Goal: Information Seeking & Learning: Learn about a topic

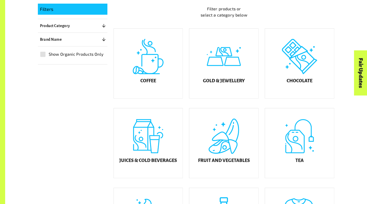
scroll to position [135, 0]
click at [301, 82] on div "Chocolate" at bounding box center [299, 63] width 69 height 70
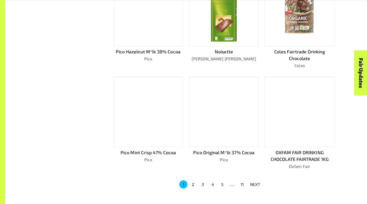
scroll to position [276, 0]
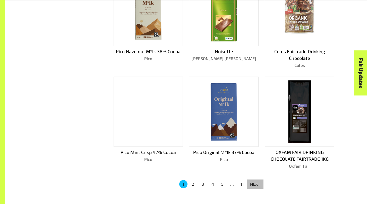
click at [258, 182] on p "NEXT" at bounding box center [255, 184] width 10 height 6
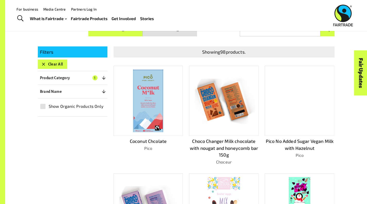
scroll to position [0, 0]
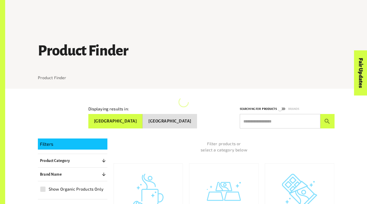
scroll to position [135, 0]
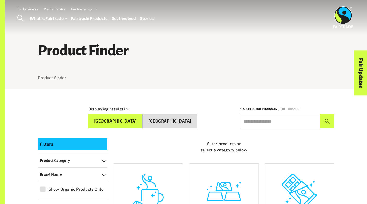
click at [300, 163] on div "Chocolate" at bounding box center [299, 198] width 69 height 70
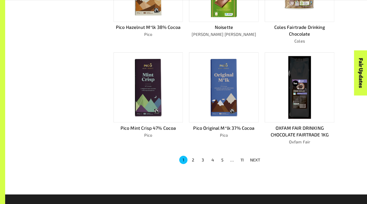
scroll to position [326, 0]
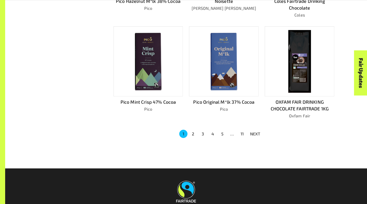
click at [258, 133] on p "NEXT" at bounding box center [255, 134] width 10 height 6
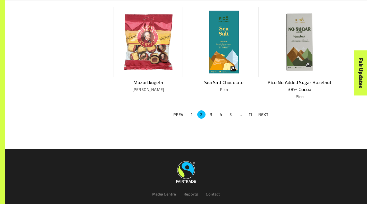
scroll to position [369, 0]
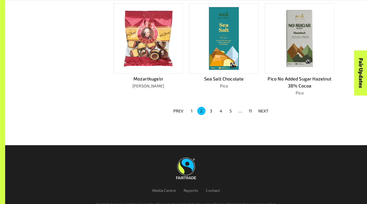
click at [261, 108] on p "NEXT" at bounding box center [263, 111] width 10 height 6
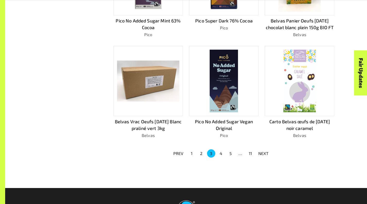
scroll to position [318, 0]
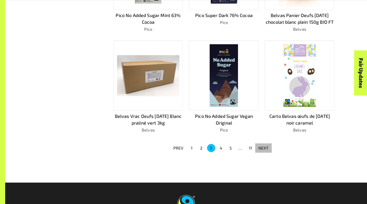
click at [264, 145] on p "NEXT" at bounding box center [263, 148] width 10 height 6
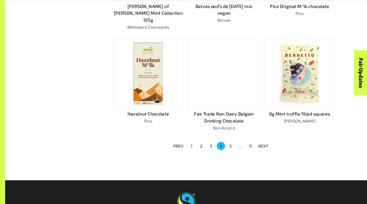
scroll to position [356, 0]
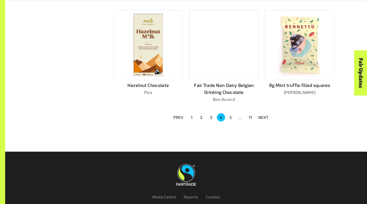
click at [261, 114] on p "NEXT" at bounding box center [263, 117] width 10 height 6
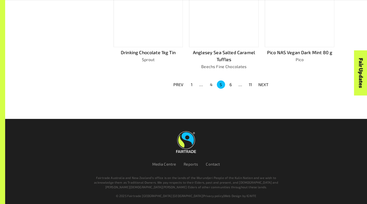
scroll to position [376, 0]
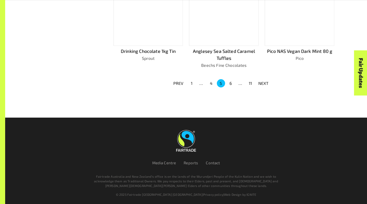
click at [261, 80] on p "NEXT" at bounding box center [263, 83] width 10 height 6
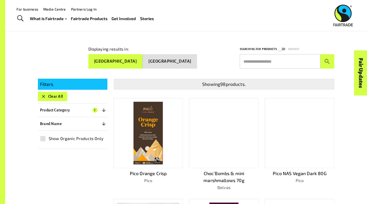
scroll to position [59, 0]
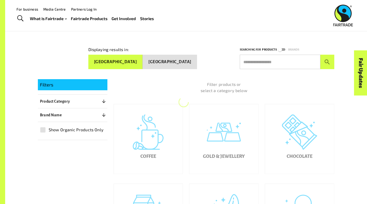
scroll to position [56, 0]
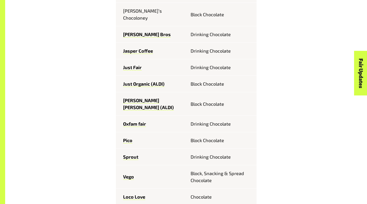
scroll to position [355, 0]
